Goal: Task Accomplishment & Management: Manage account settings

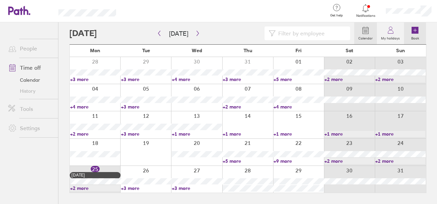
click at [416, 31] on icon at bounding box center [414, 30] width 7 height 7
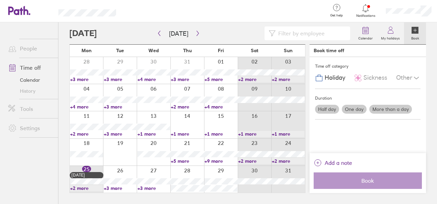
click at [225, 170] on div at bounding box center [221, 179] width 34 height 27
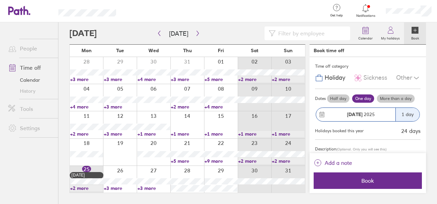
click at [338, 97] on label "Half day" at bounding box center [338, 98] width 22 height 8
click at [0, 0] on input "Half day" at bounding box center [0, 0] width 0 height 0
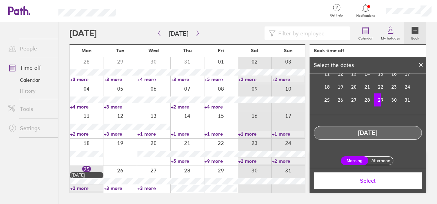
scroll to position [64, 0]
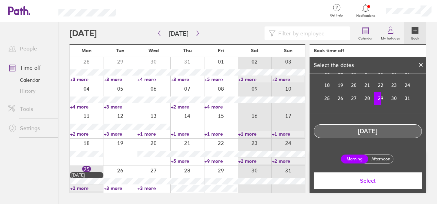
click at [373, 157] on label "Afternoon" at bounding box center [380, 159] width 27 height 8
click at [0, 0] on input "Afternoon" at bounding box center [0, 0] width 0 height 0
click at [421, 62] on div at bounding box center [420, 65] width 10 height 12
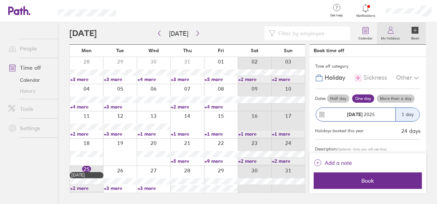
click at [392, 39] on label "My holidays" at bounding box center [390, 37] width 27 height 6
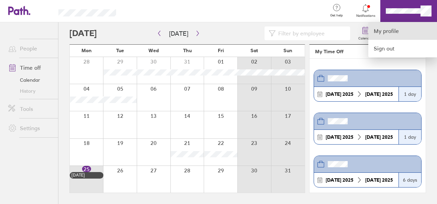
click at [379, 30] on link "My profile" at bounding box center [402, 31] width 69 height 18
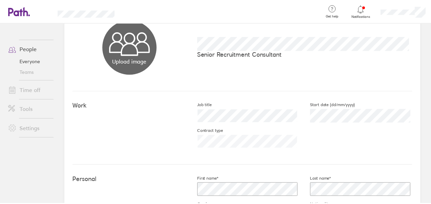
scroll to position [46, 0]
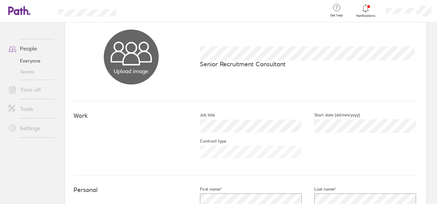
click at [36, 73] on link "Teams" at bounding box center [30, 71] width 55 height 11
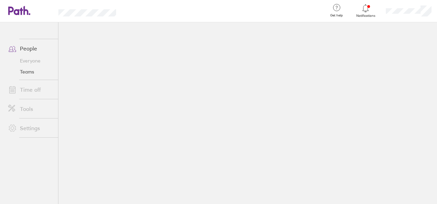
click at [21, 86] on link "Time off" at bounding box center [30, 90] width 55 height 14
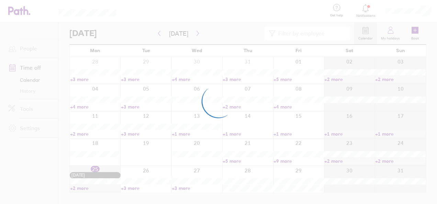
click at [425, 10] on div at bounding box center [218, 102] width 437 height 204
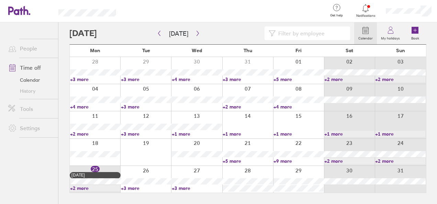
click at [85, 191] on div at bounding box center [95, 179] width 50 height 27
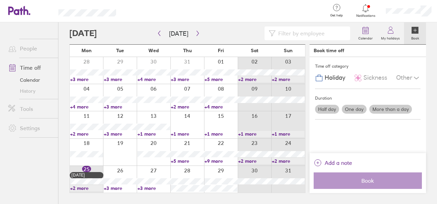
click at [81, 187] on link "+2 more" at bounding box center [86, 188] width 33 height 6
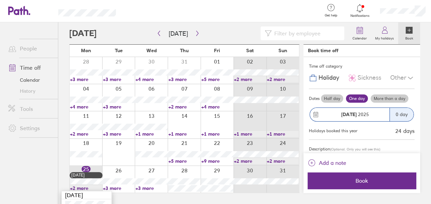
scroll to position [20, 0]
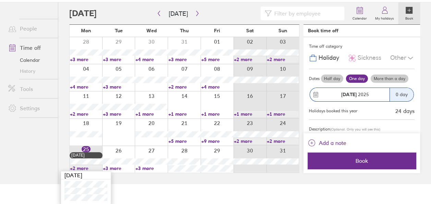
click at [110, 168] on link "+3 more" at bounding box center [119, 168] width 32 height 6
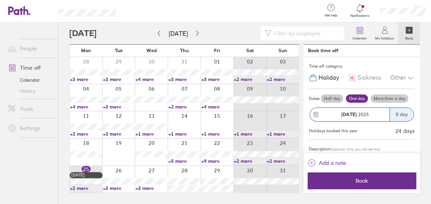
scroll to position [0, 0]
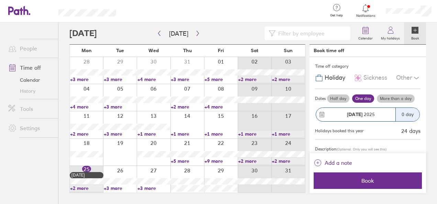
click at [114, 187] on link "+3 more" at bounding box center [120, 188] width 33 height 6
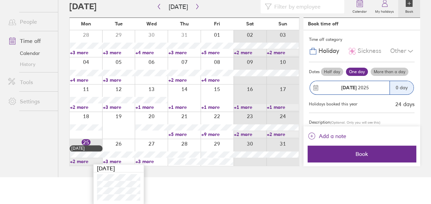
scroll to position [27, 0]
click at [150, 160] on link "+3 more" at bounding box center [152, 161] width 32 height 6
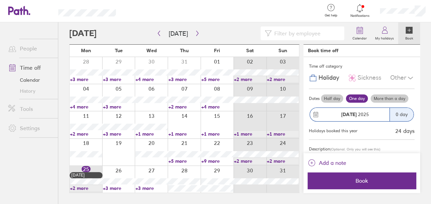
scroll to position [0, 0]
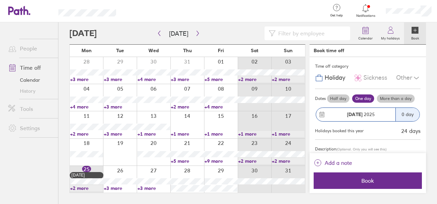
click at [150, 187] on link "+3 more" at bounding box center [153, 188] width 33 height 6
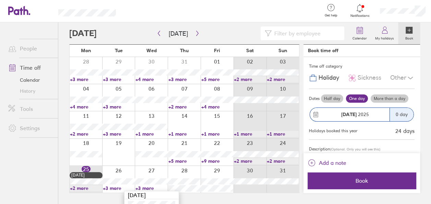
scroll to position [27, 0]
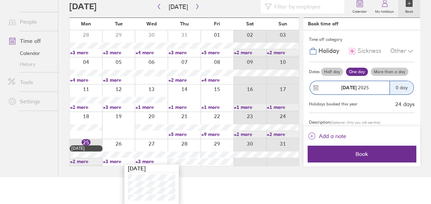
click at [195, 176] on main "[DATE] [DATE] Mon Tue Wed Thu Fri Sat Sun 28 29 30 31 01 02 03 +3 more +3 more …" at bounding box center [244, 87] width 351 height 182
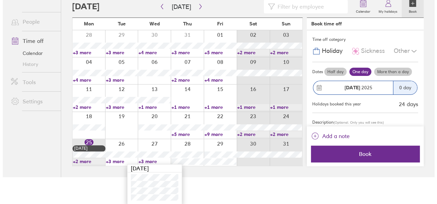
scroll to position [0, 0]
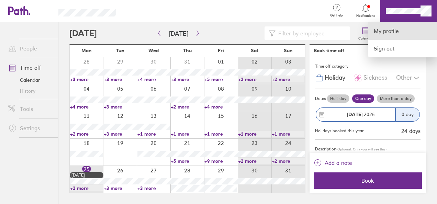
click at [391, 33] on link "My profile" at bounding box center [402, 31] width 69 height 18
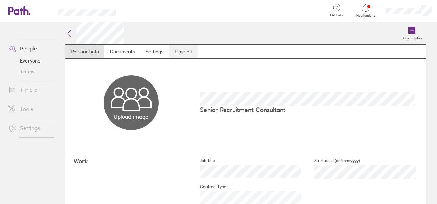
click at [174, 51] on link "Time off" at bounding box center [183, 52] width 29 height 14
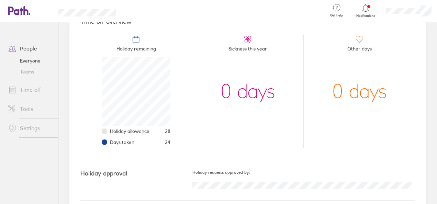
scroll to position [78, 0]
